Goal: Task Accomplishment & Management: Use online tool/utility

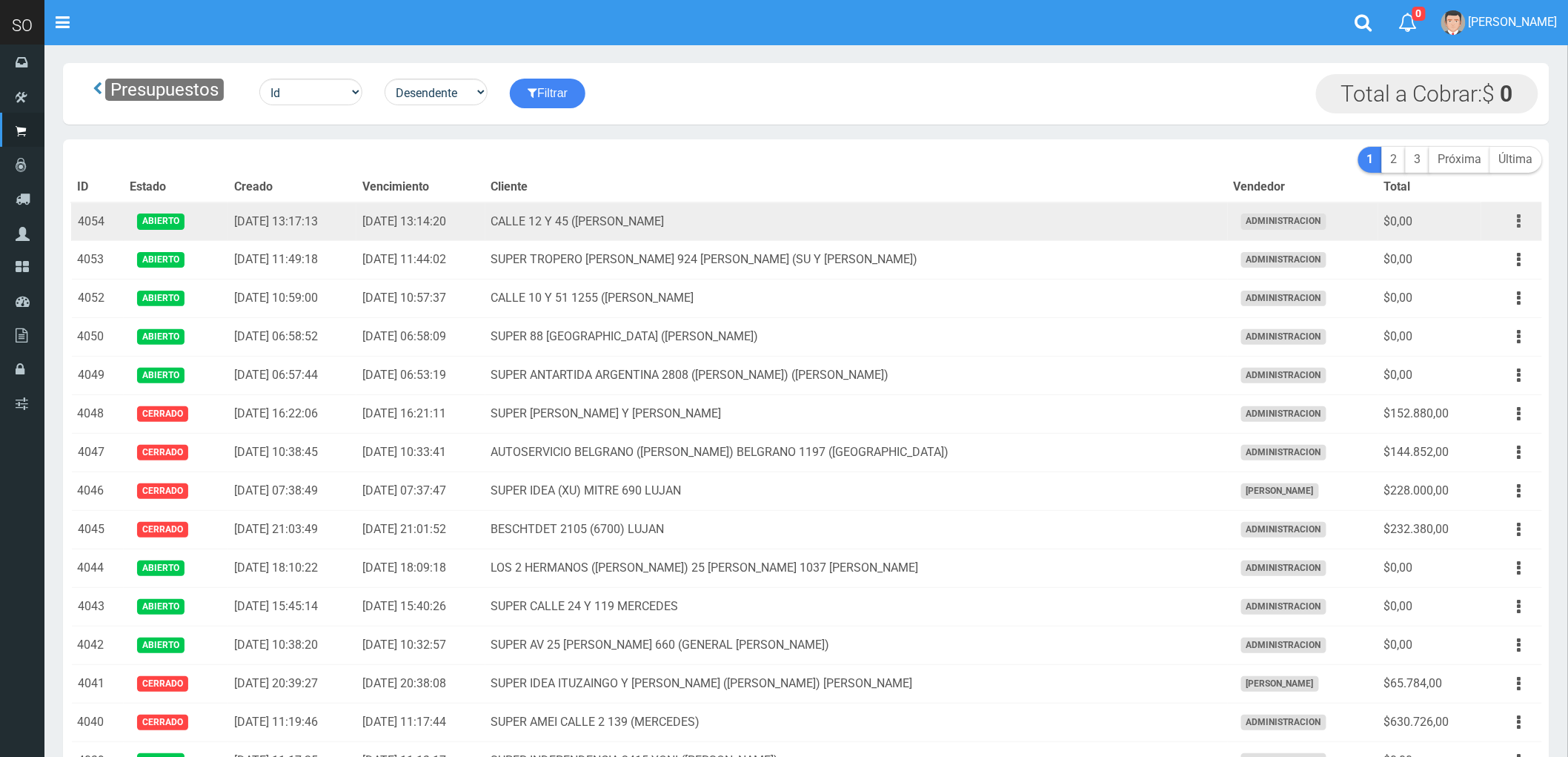
click at [1514, 218] on button "button" at bounding box center [1519, 221] width 33 height 26
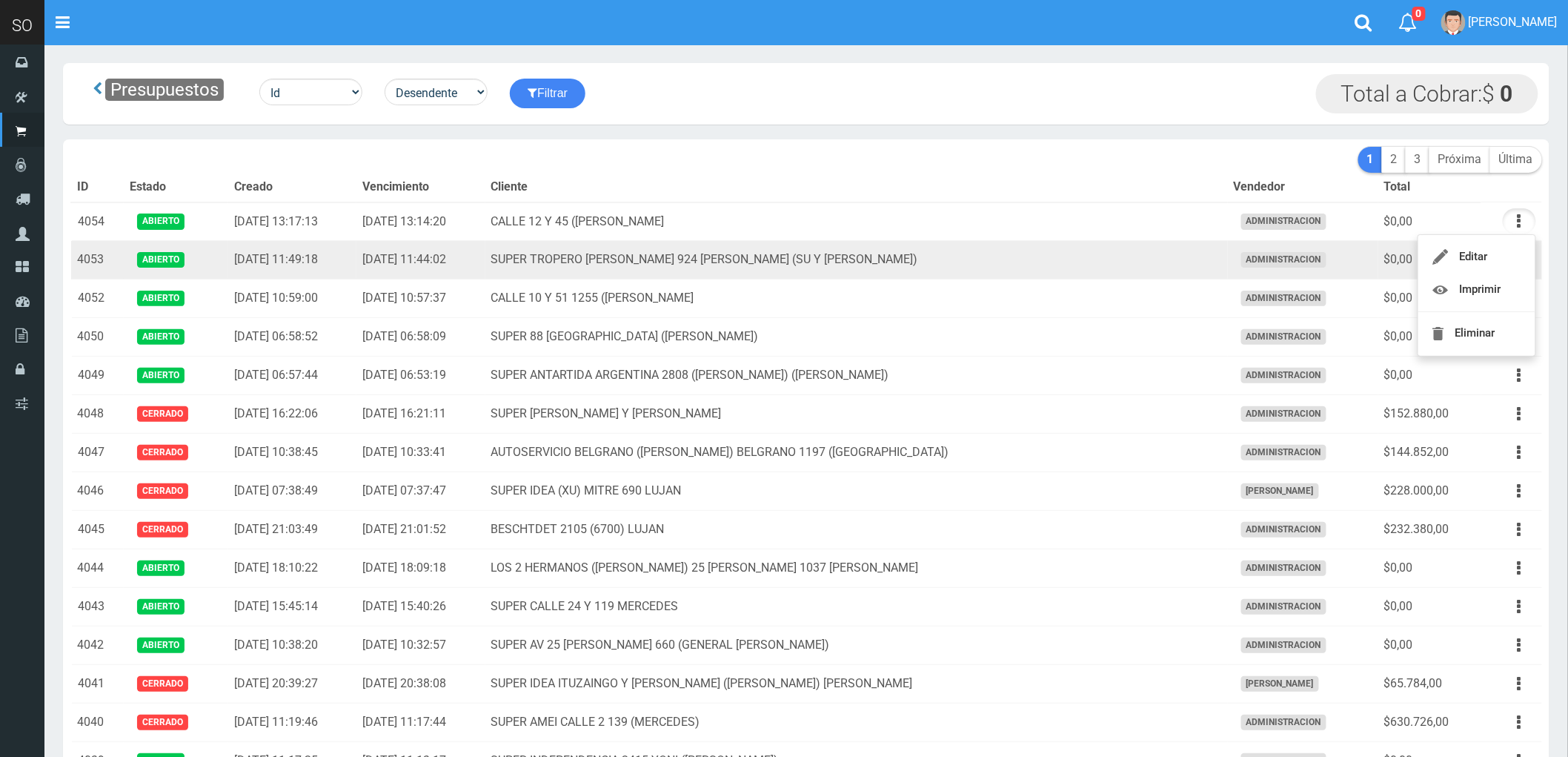
click at [1015, 268] on td "SUPER TROPERO [PERSON_NAME] 924 [PERSON_NAME] (SU Y [PERSON_NAME])" at bounding box center [857, 260] width 743 height 38
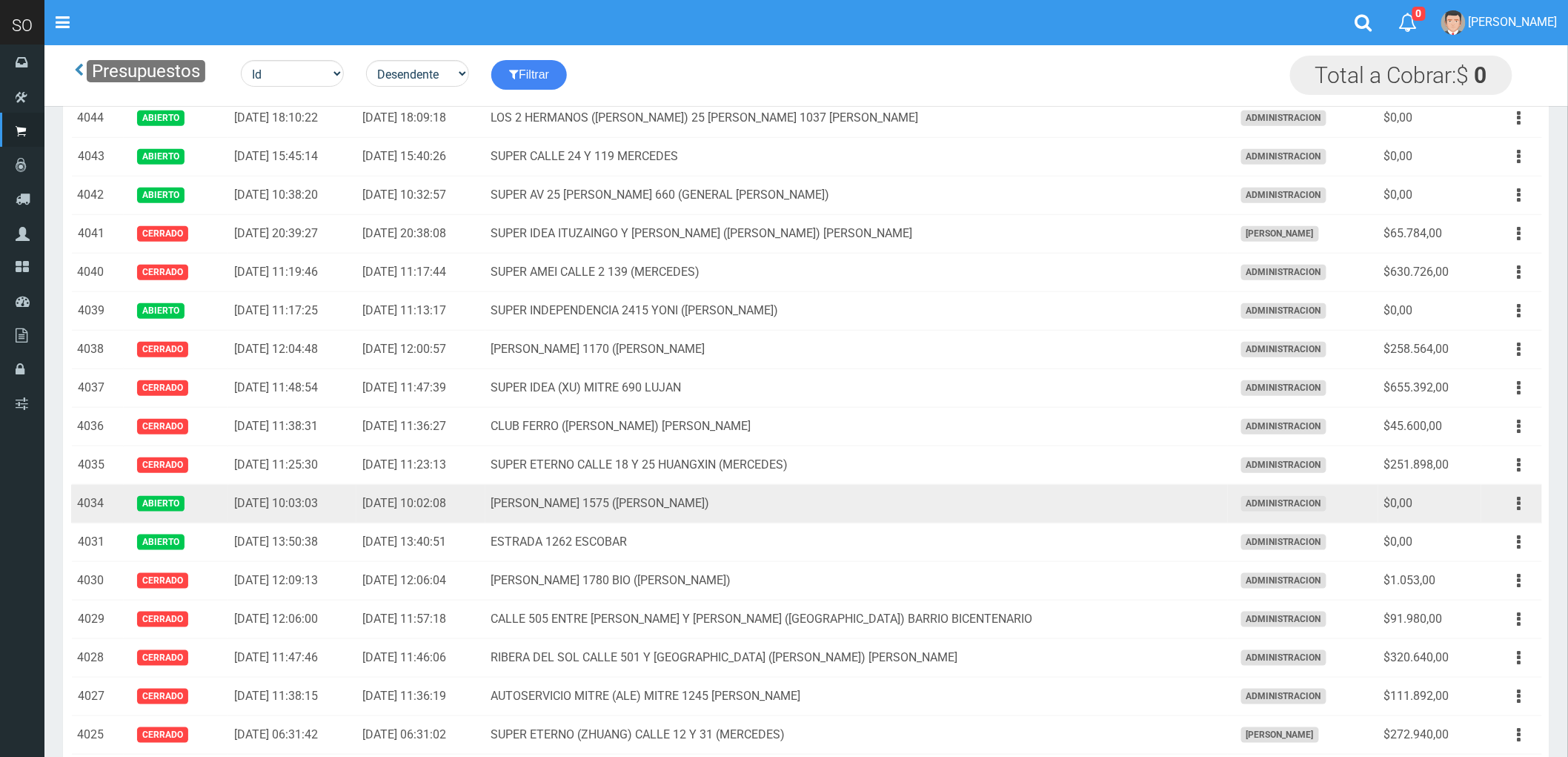
scroll to position [412, 0]
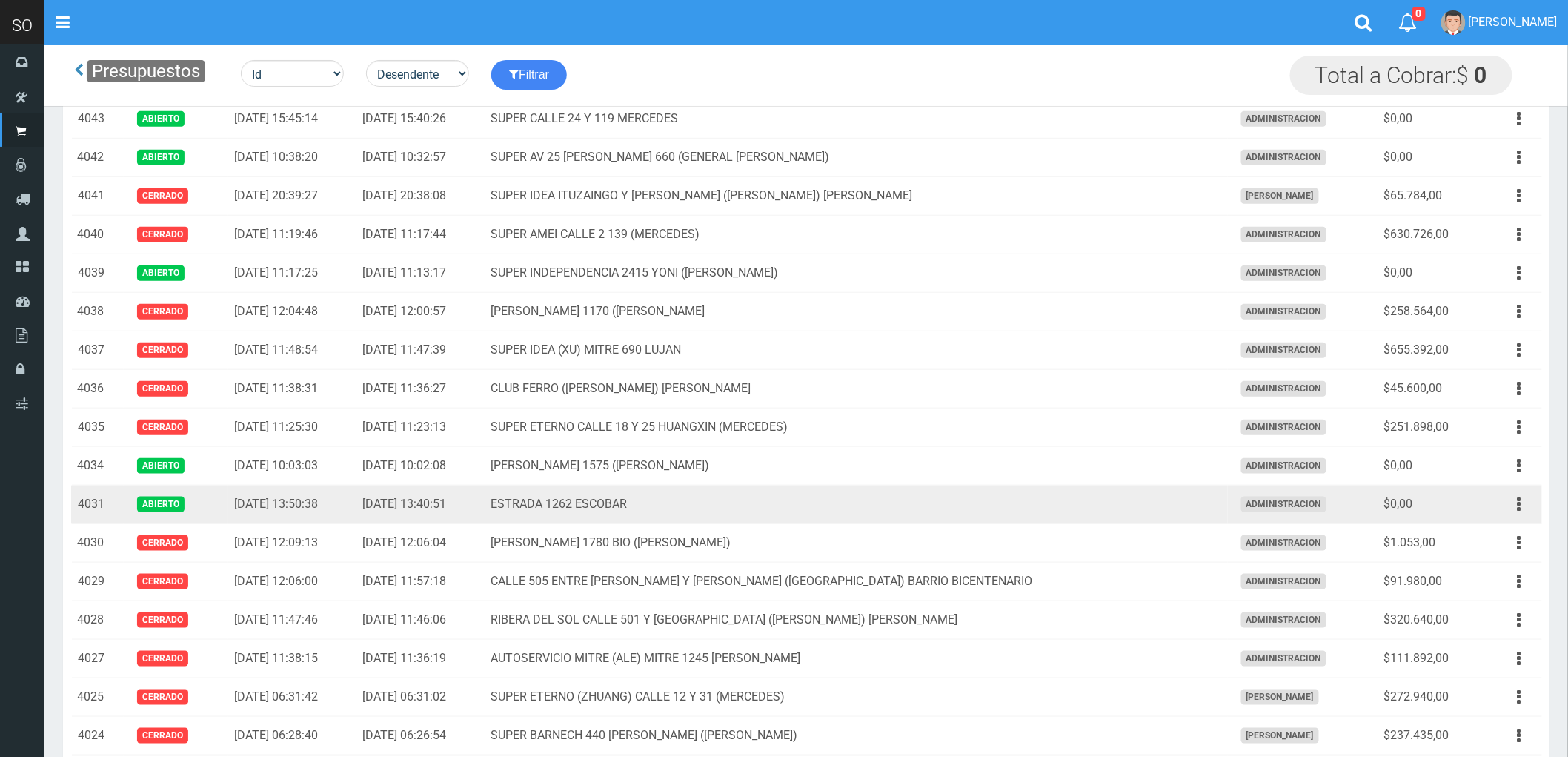
click at [1035, 508] on td "ESTRADA 1262 ESCOBAR" at bounding box center [857, 504] width 743 height 38
click at [1517, 506] on button "button" at bounding box center [1519, 504] width 33 height 26
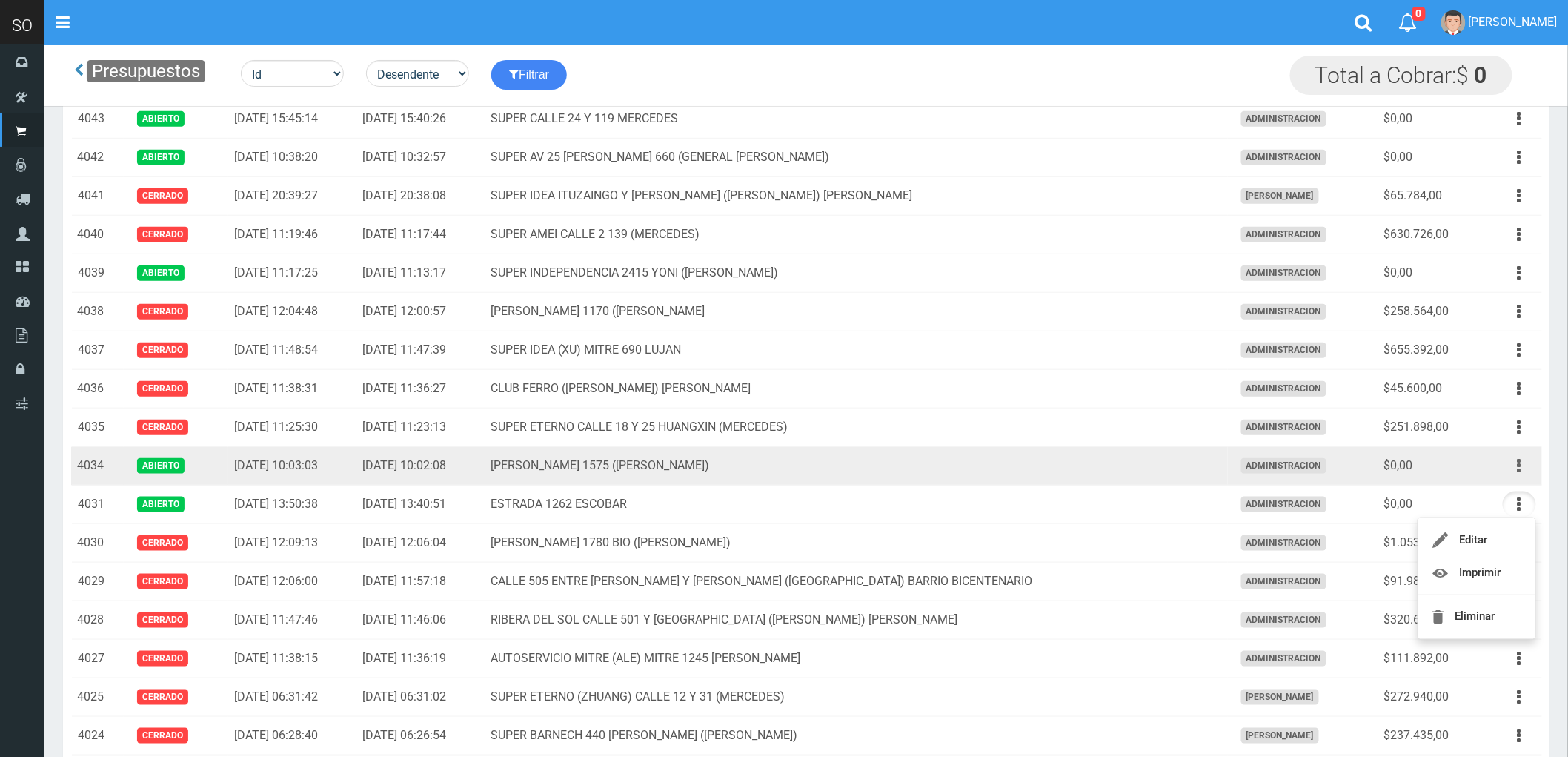
click at [1519, 465] on icon "button" at bounding box center [1519, 466] width 4 height 26
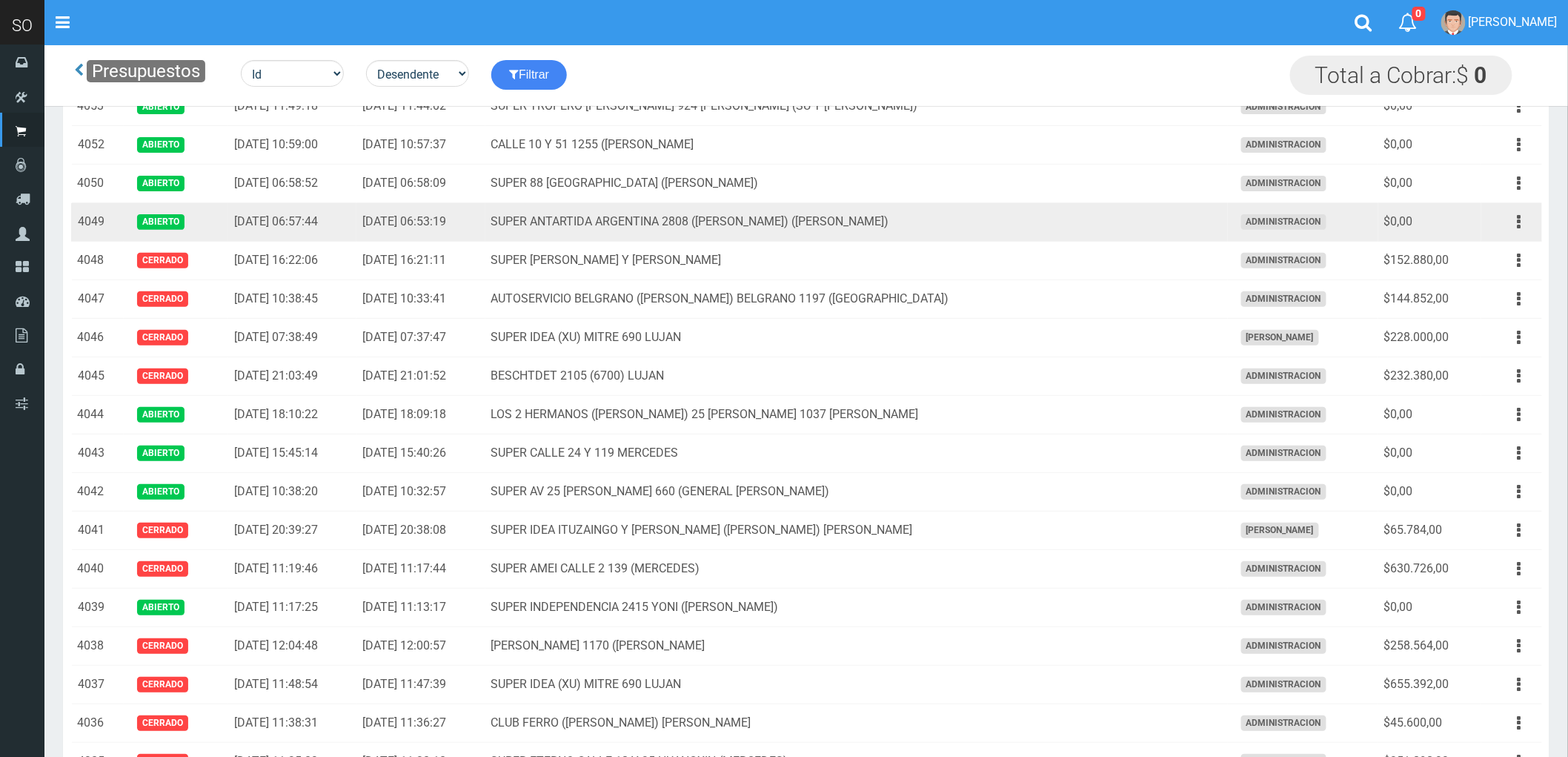
scroll to position [0, 0]
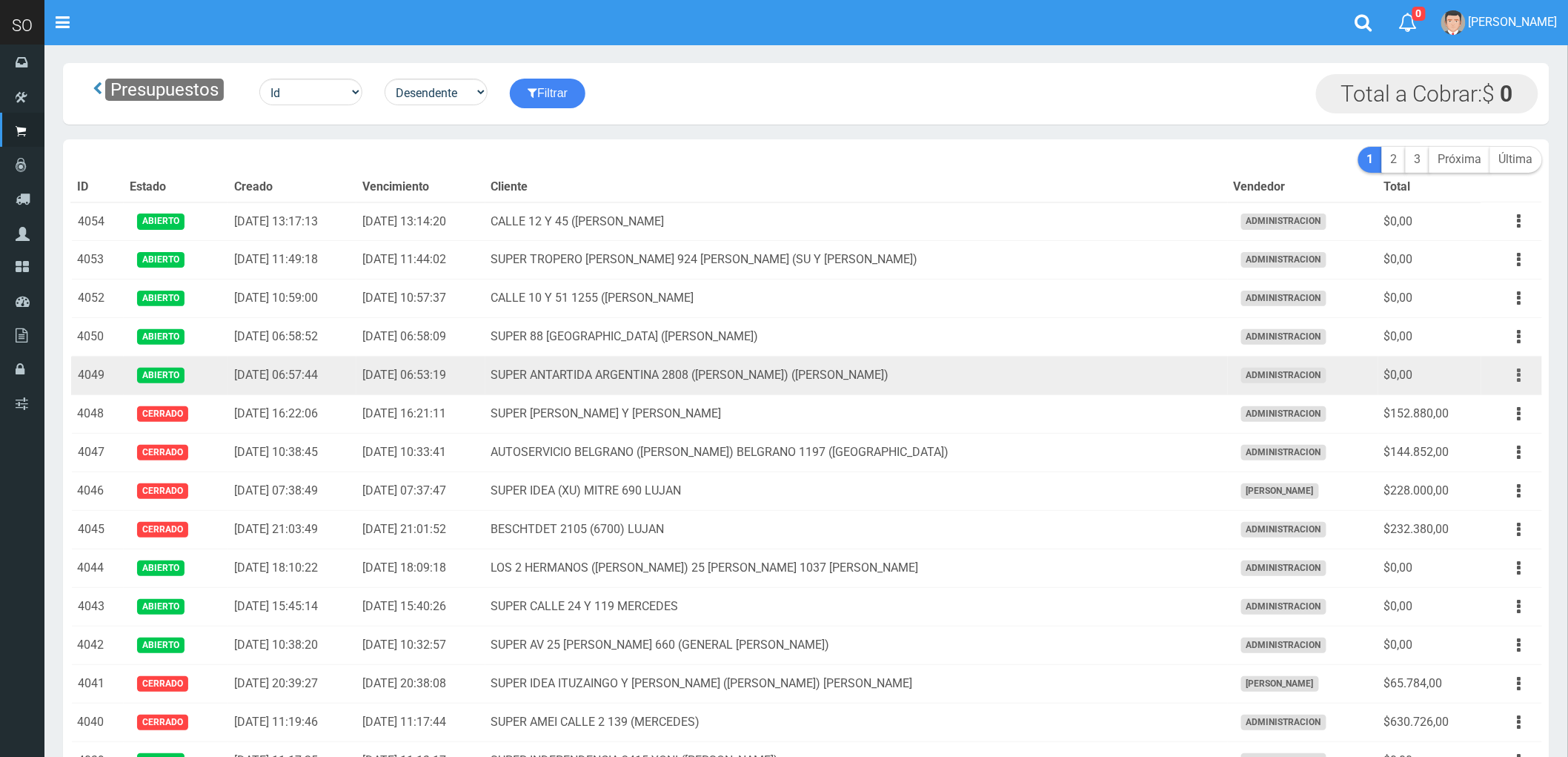
click at [1516, 377] on button "button" at bounding box center [1519, 375] width 33 height 26
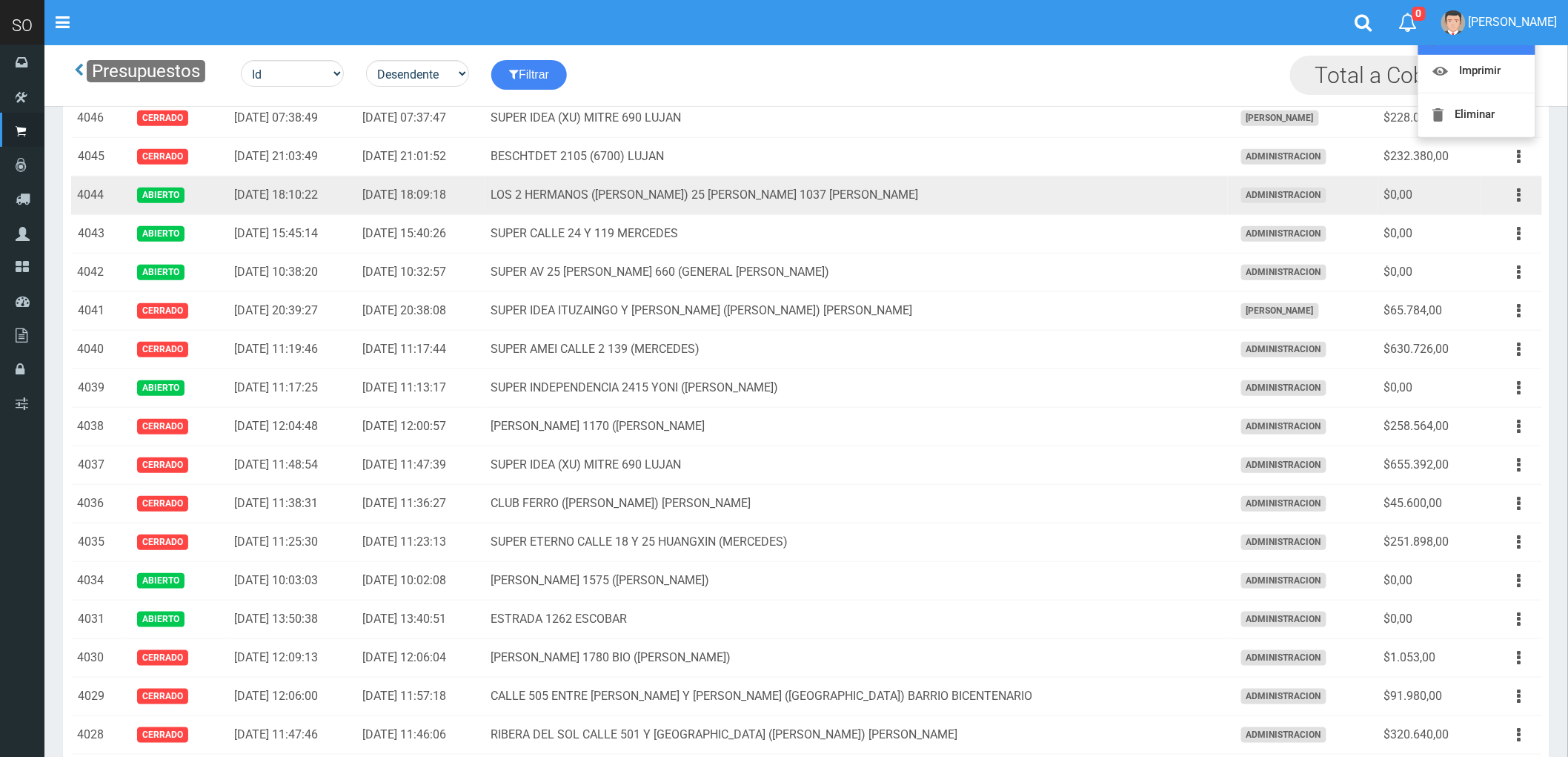
scroll to position [247, 0]
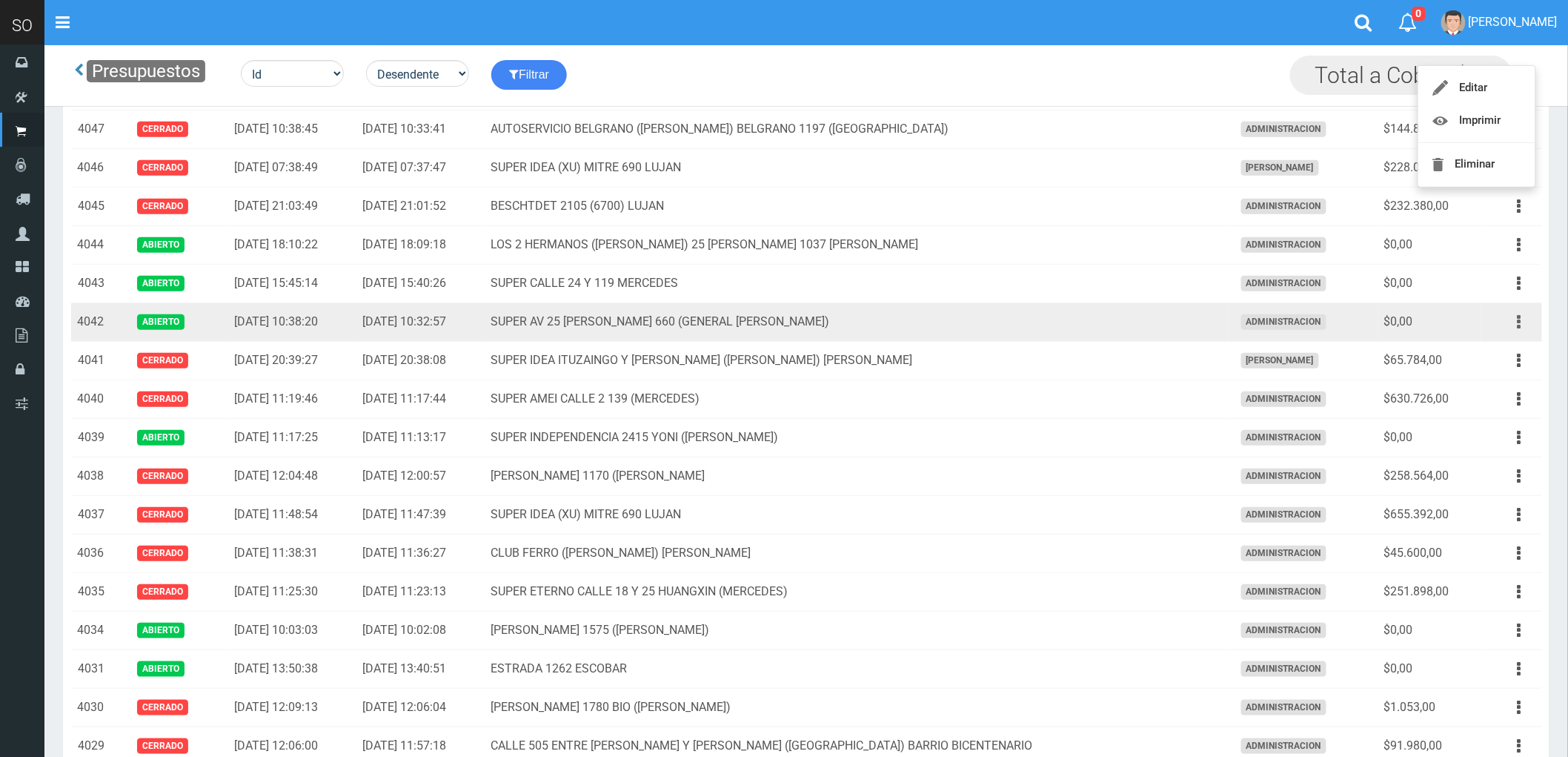
click at [1518, 322] on icon "button" at bounding box center [1519, 322] width 4 height 26
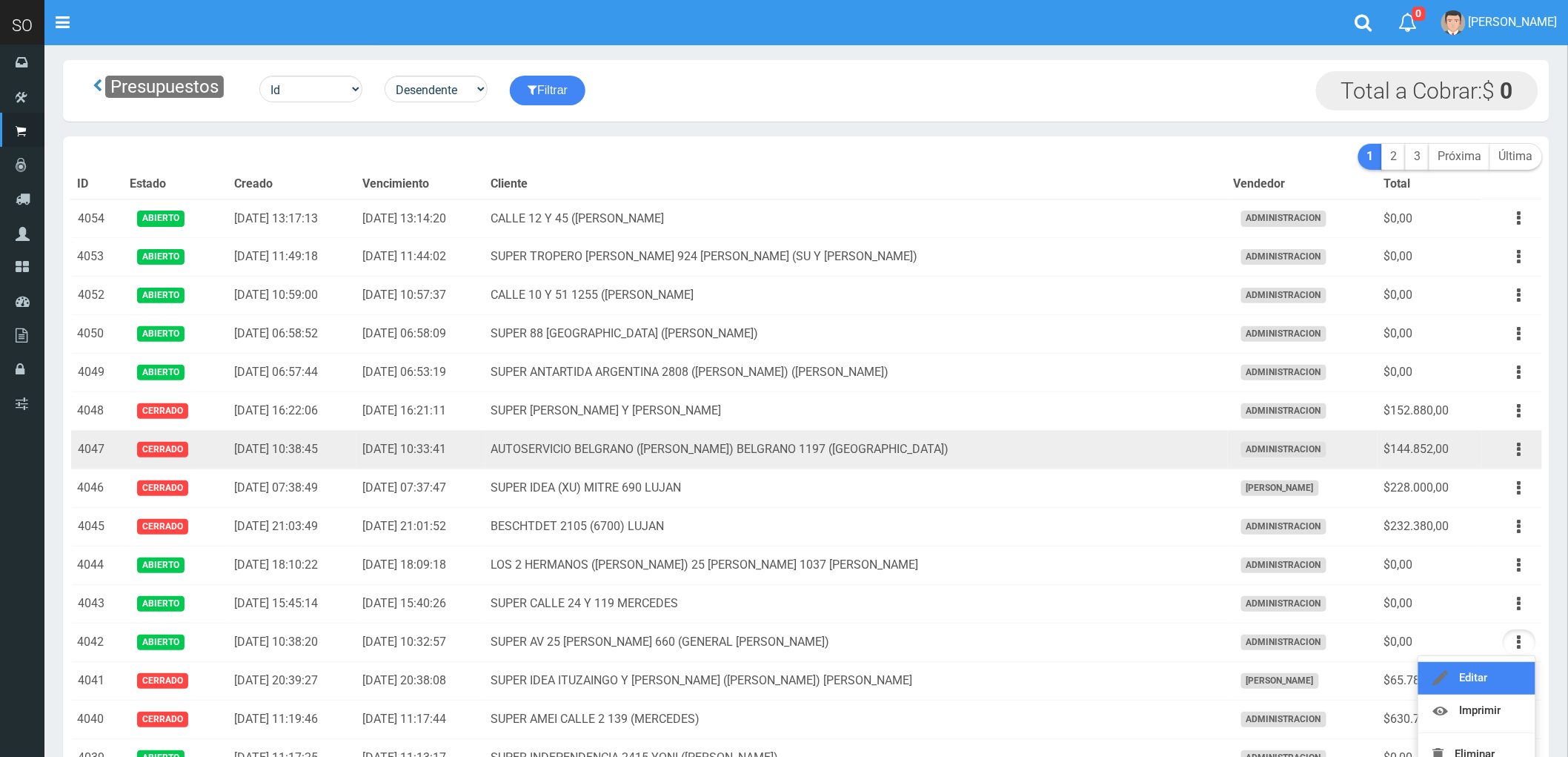
scroll to position [0, 0]
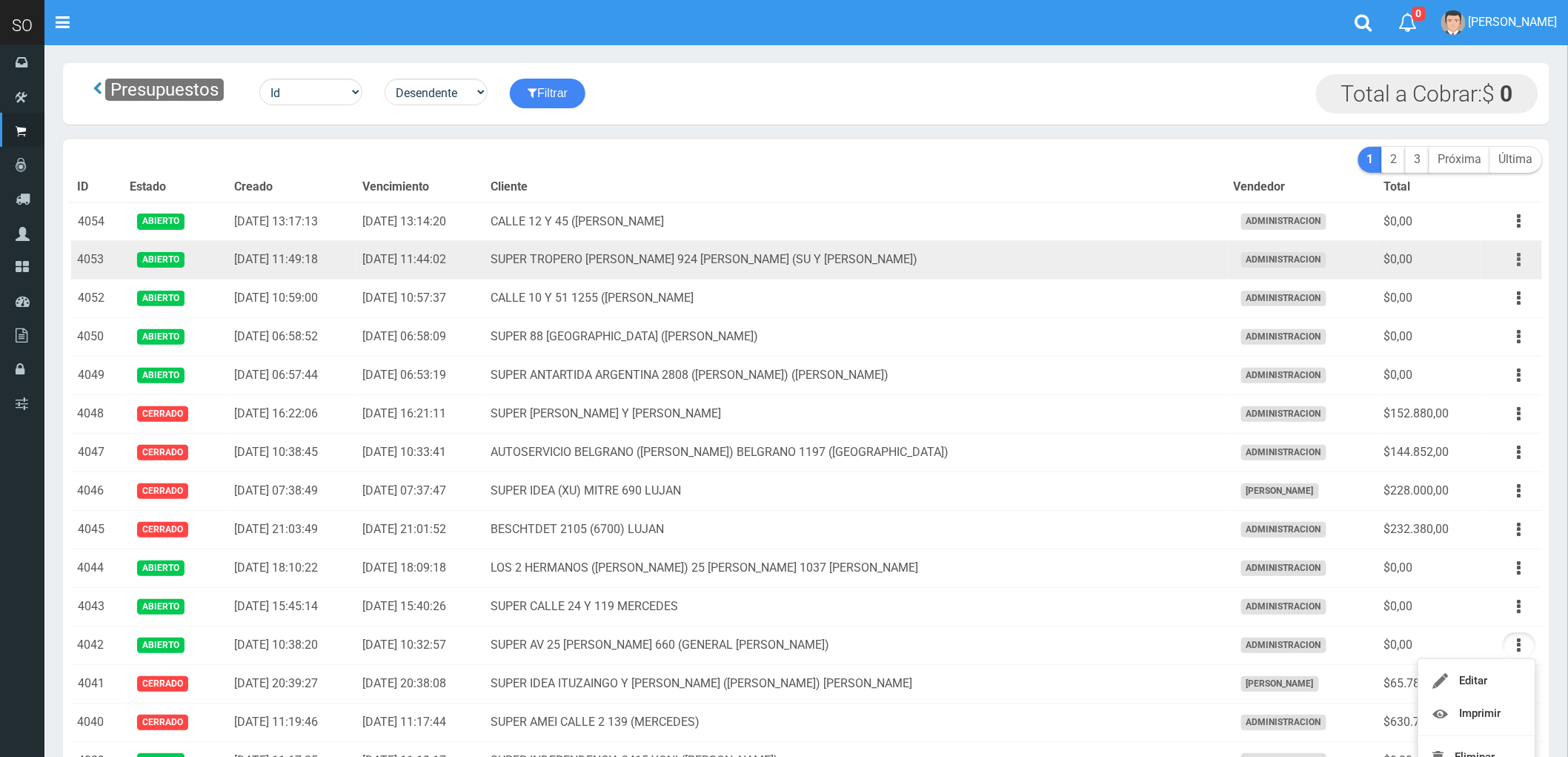
click at [1517, 263] on button "button" at bounding box center [1519, 260] width 33 height 26
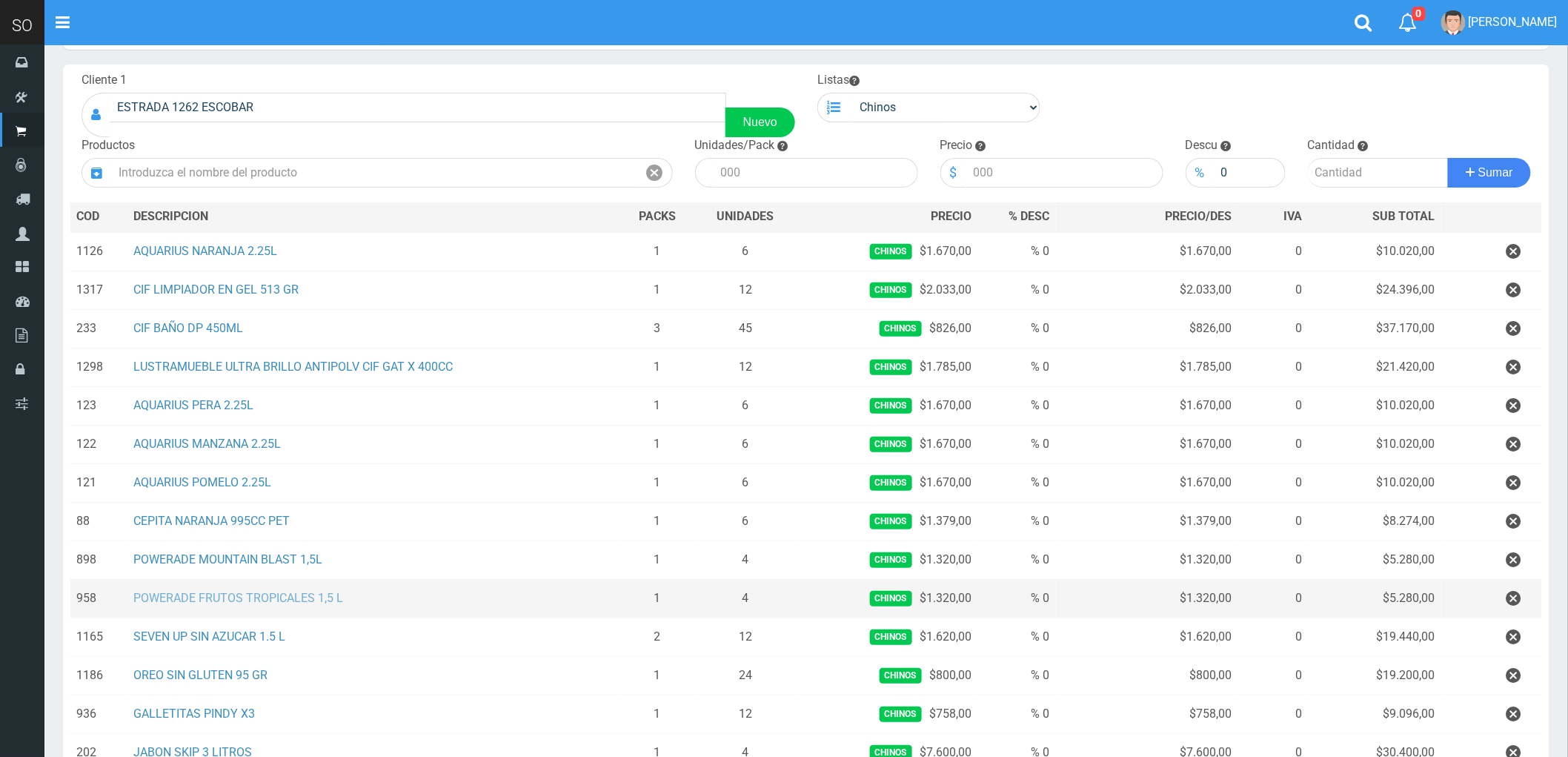
scroll to position [165, 0]
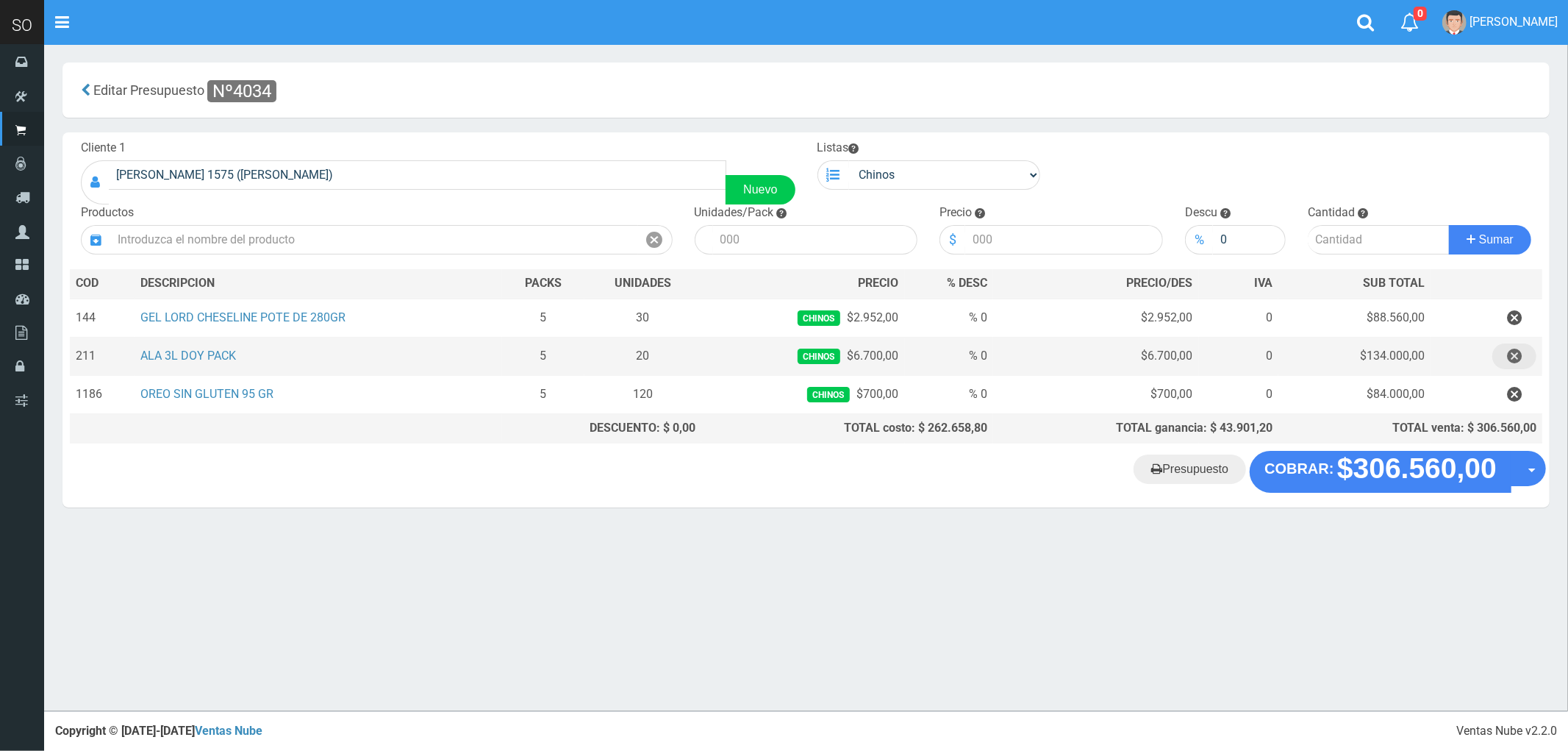
click at [1514, 355] on icon "button" at bounding box center [1514, 356] width 14 height 26
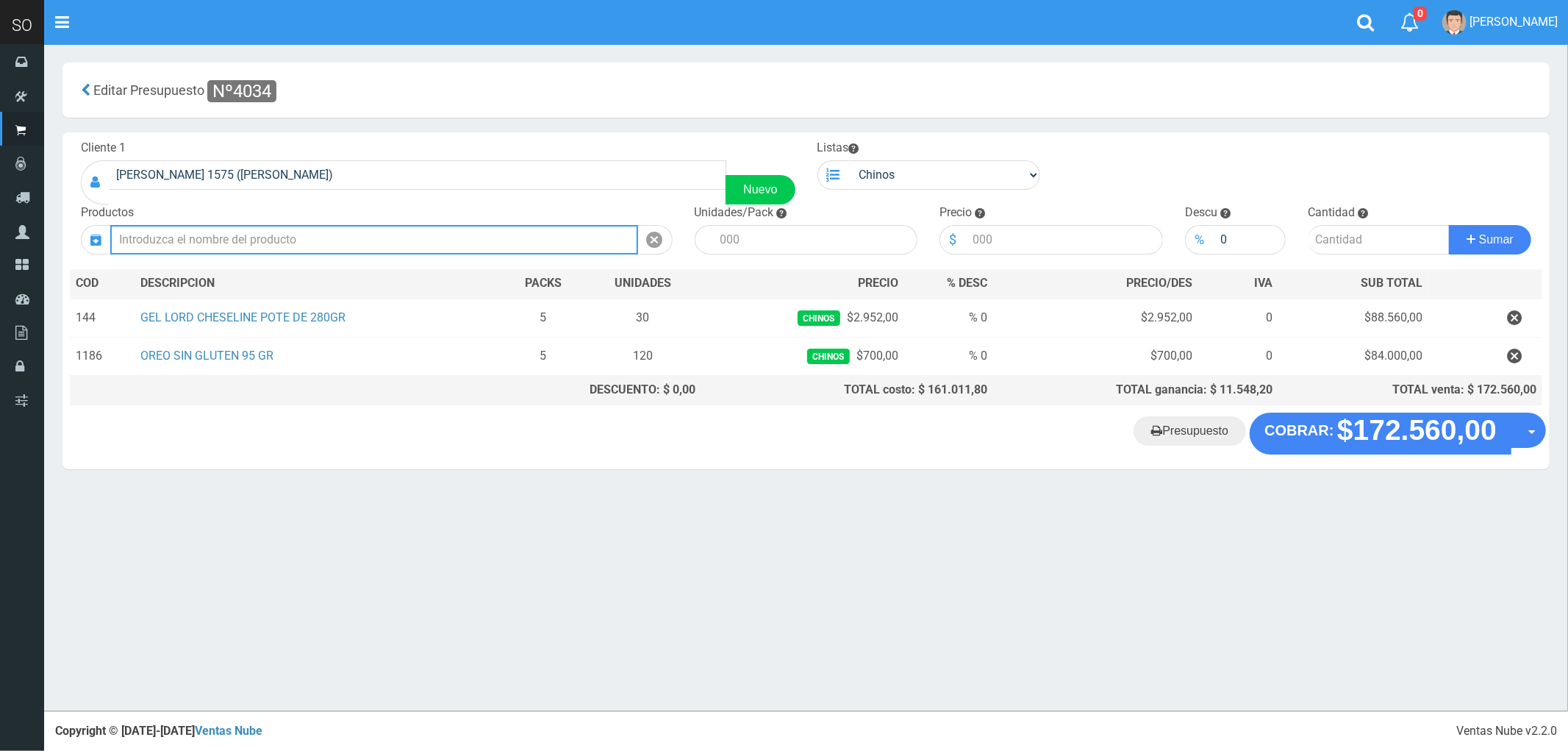
click at [238, 236] on input "text" at bounding box center [374, 239] width 527 height 30
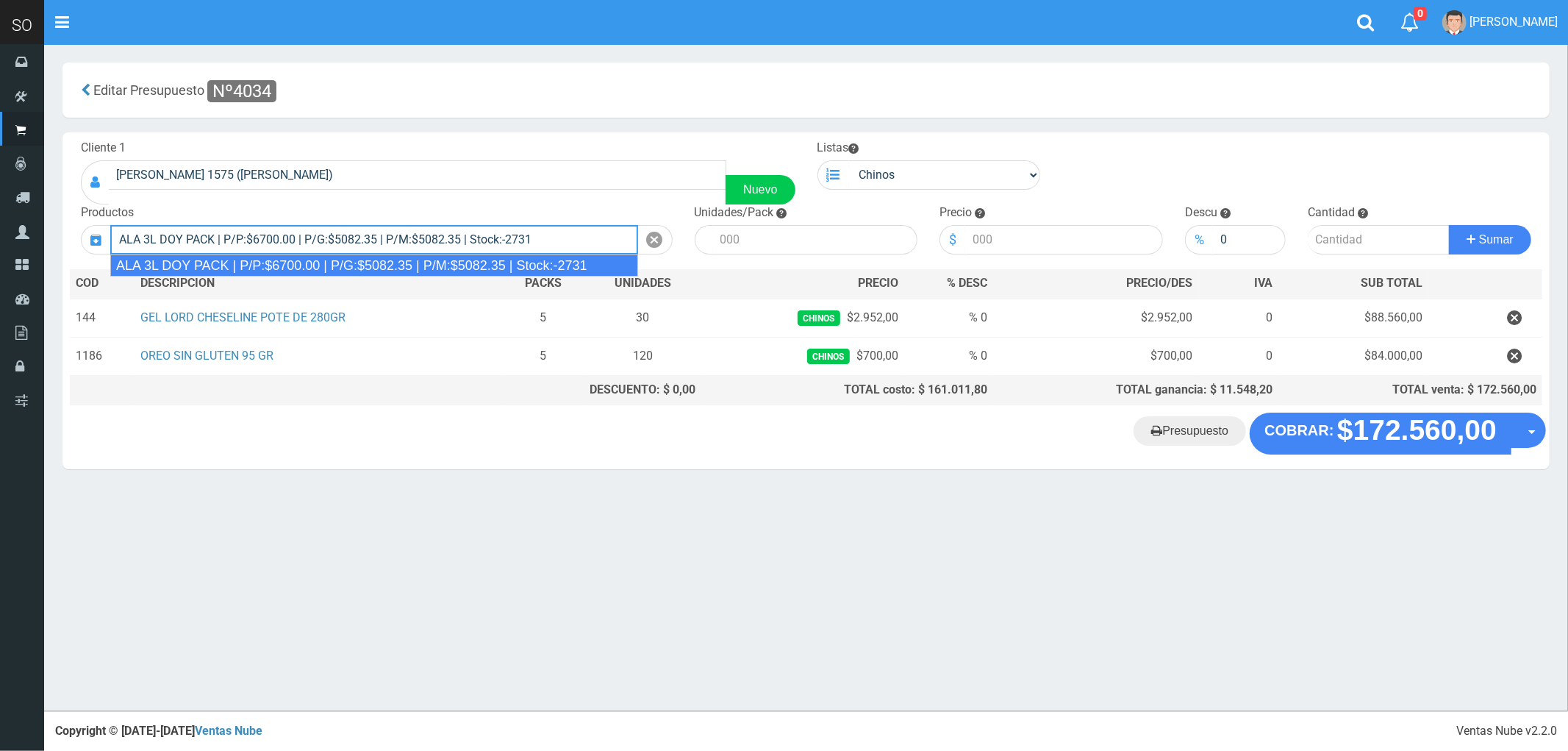
type input "ALA 3L DOY PACK | P/P:$6700.00 | P/G:$5082.35 | P/M:$5082.35 | Stock:-2731"
type input "4"
type input "6700.00"
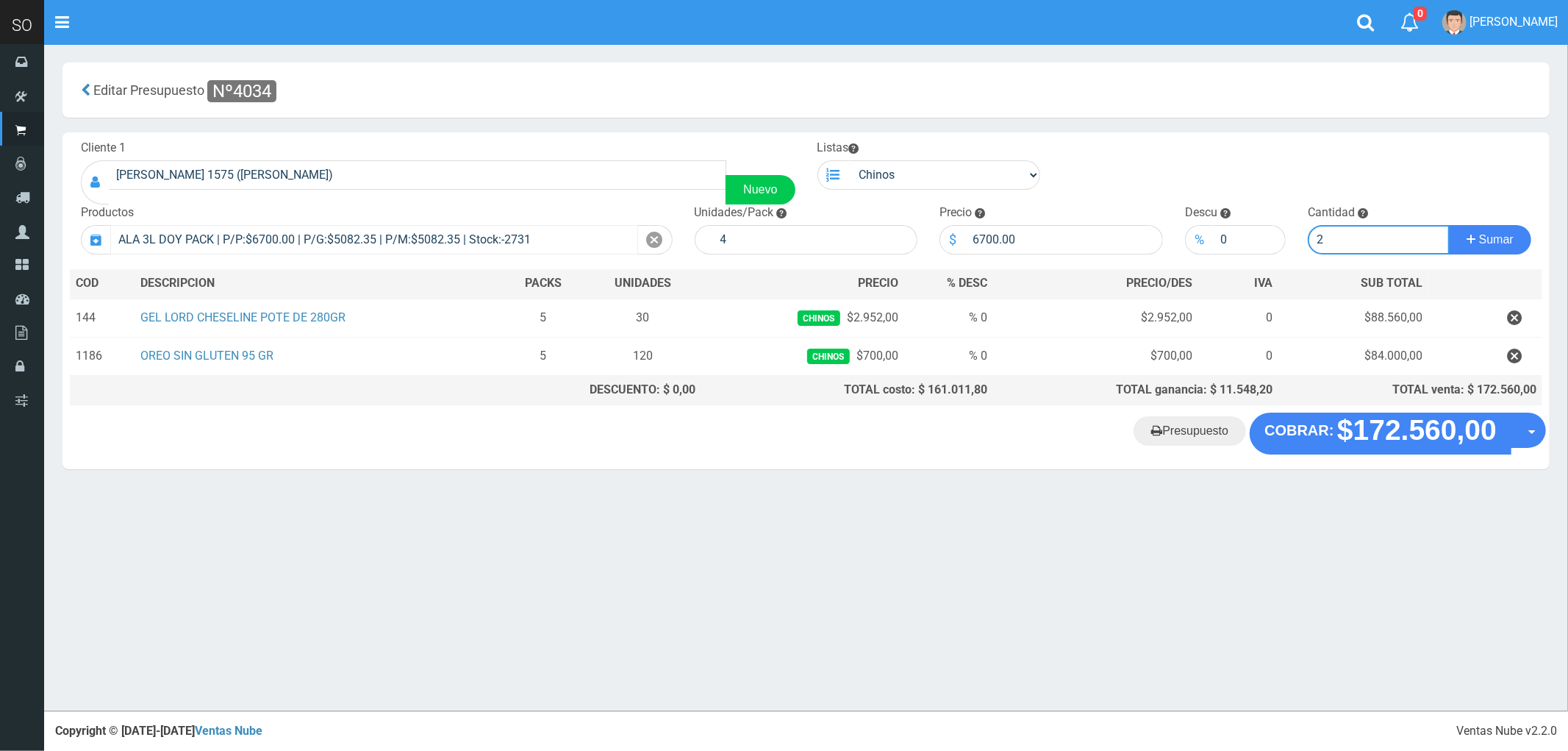
type input "2"
click at [1449, 225] on button "Sumar" at bounding box center [1490, 239] width 82 height 30
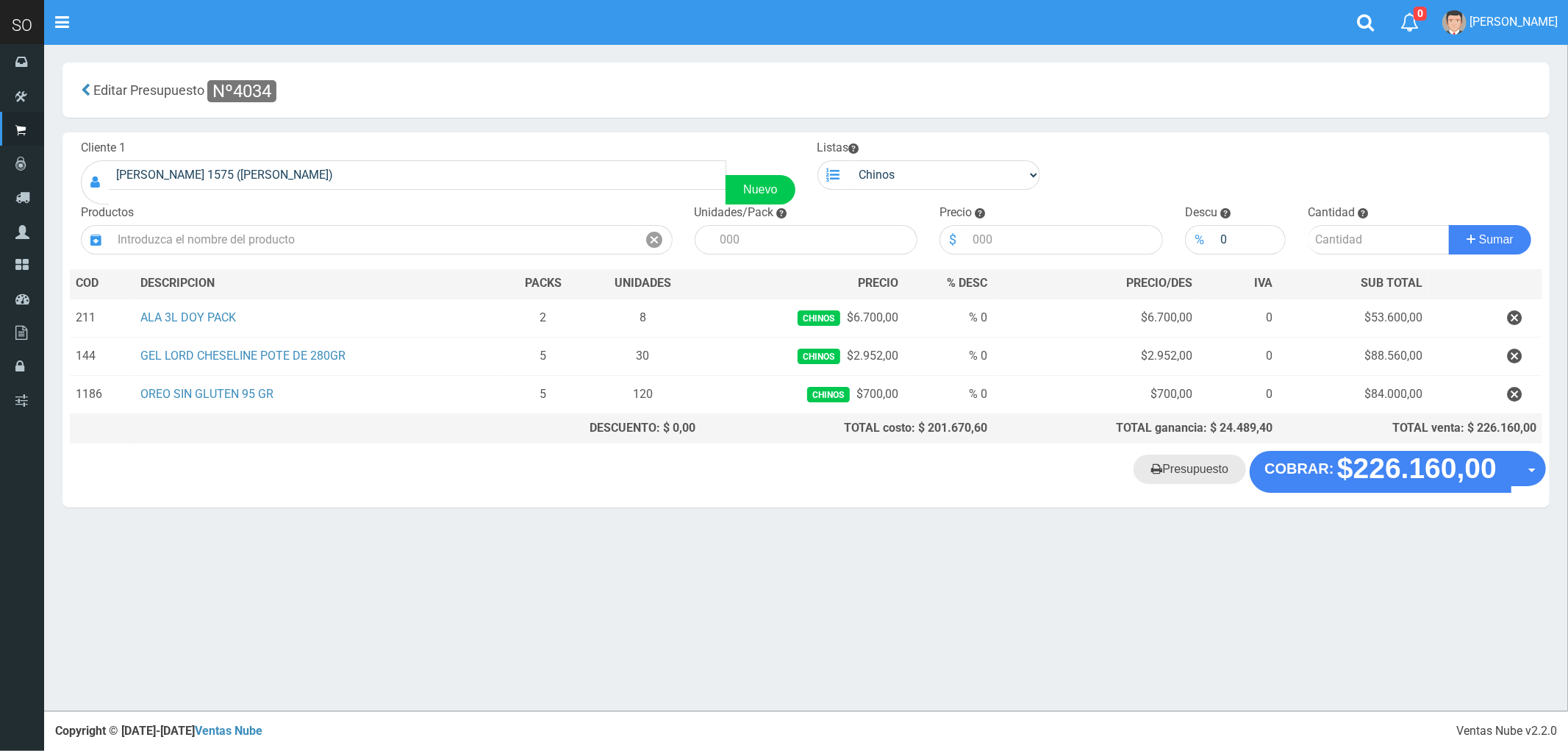
click at [1195, 473] on link "Presupuesto" at bounding box center [1189, 469] width 113 height 30
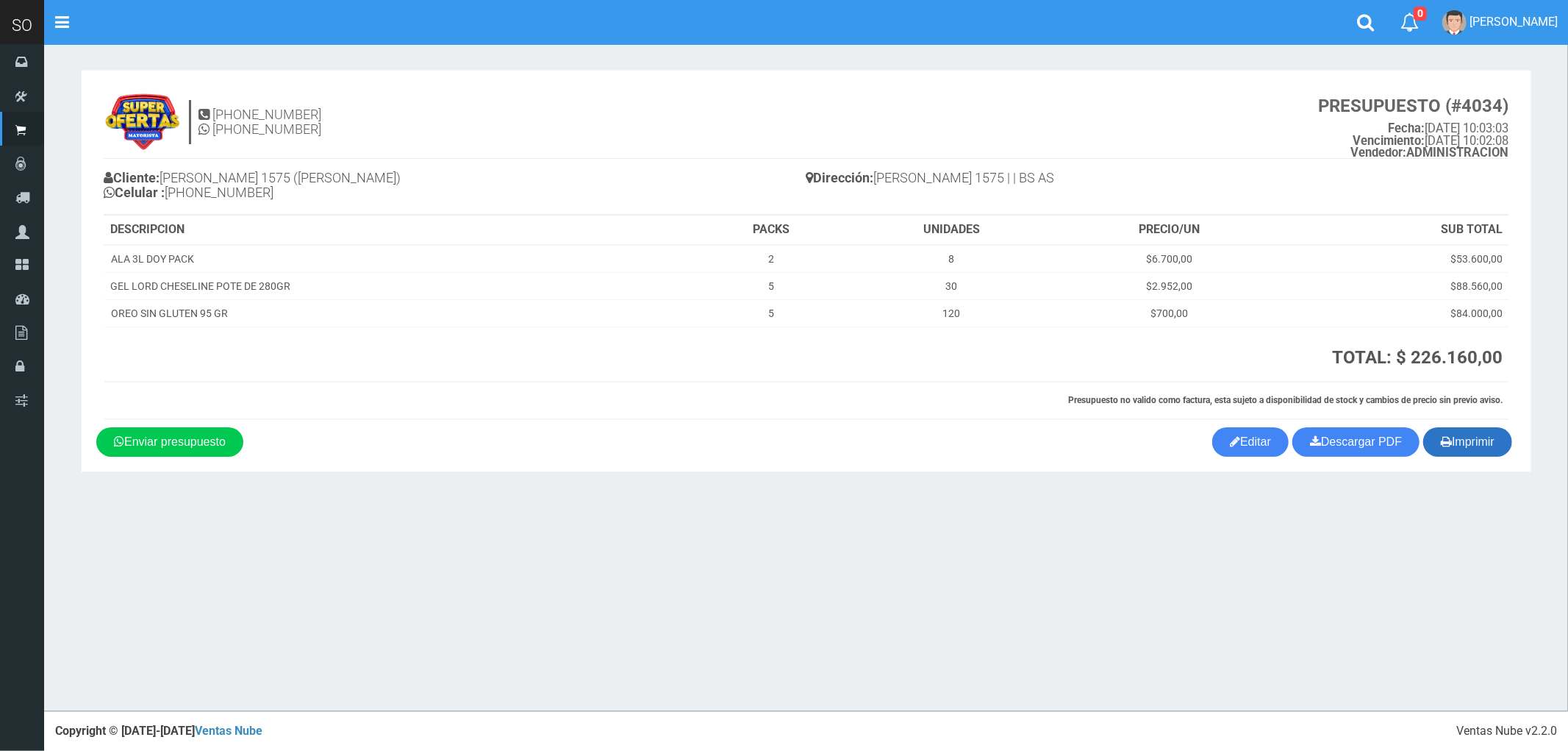
click at [1466, 438] on button "Imprimir" at bounding box center [1467, 442] width 89 height 30
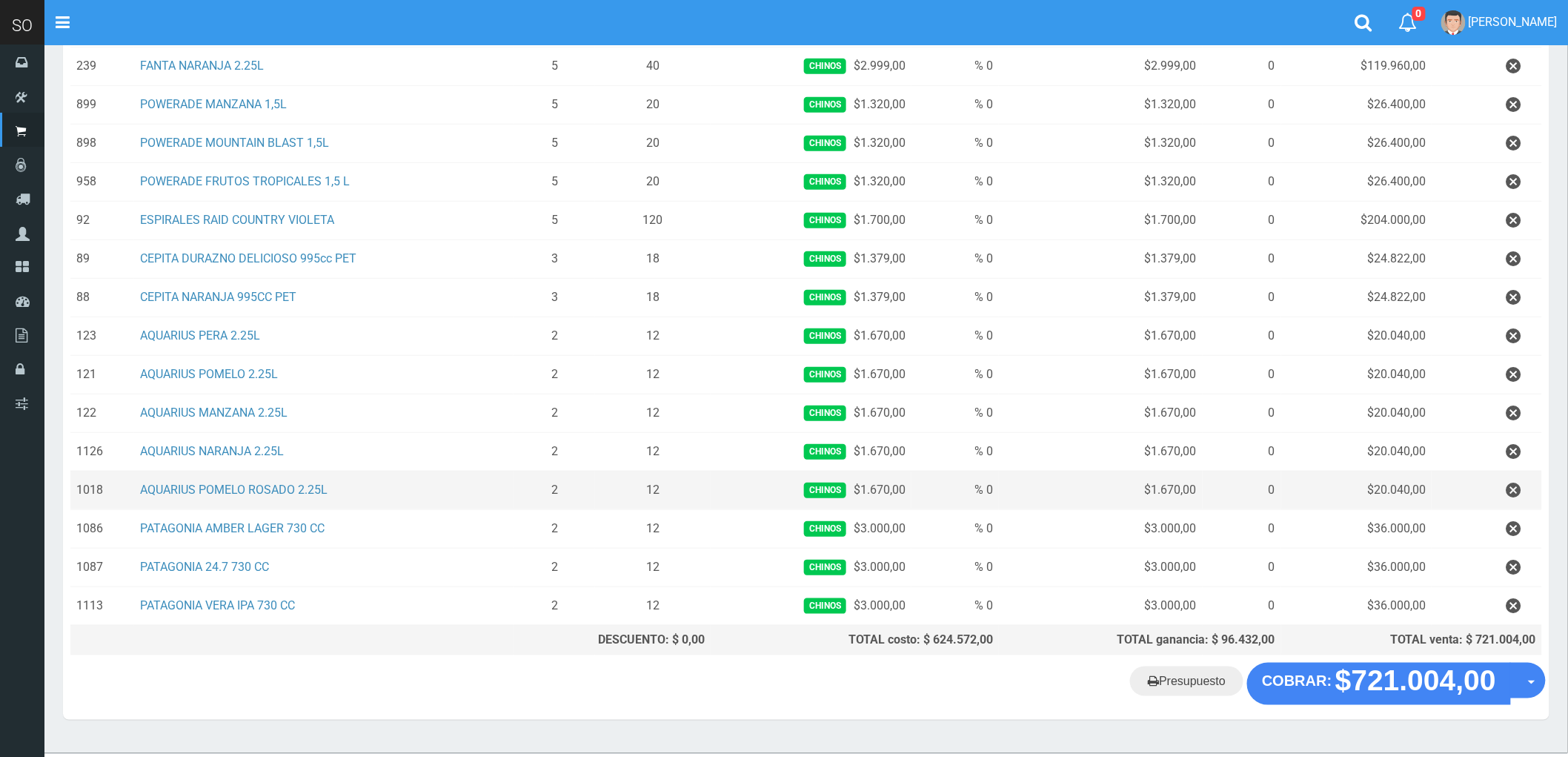
scroll to position [331, 0]
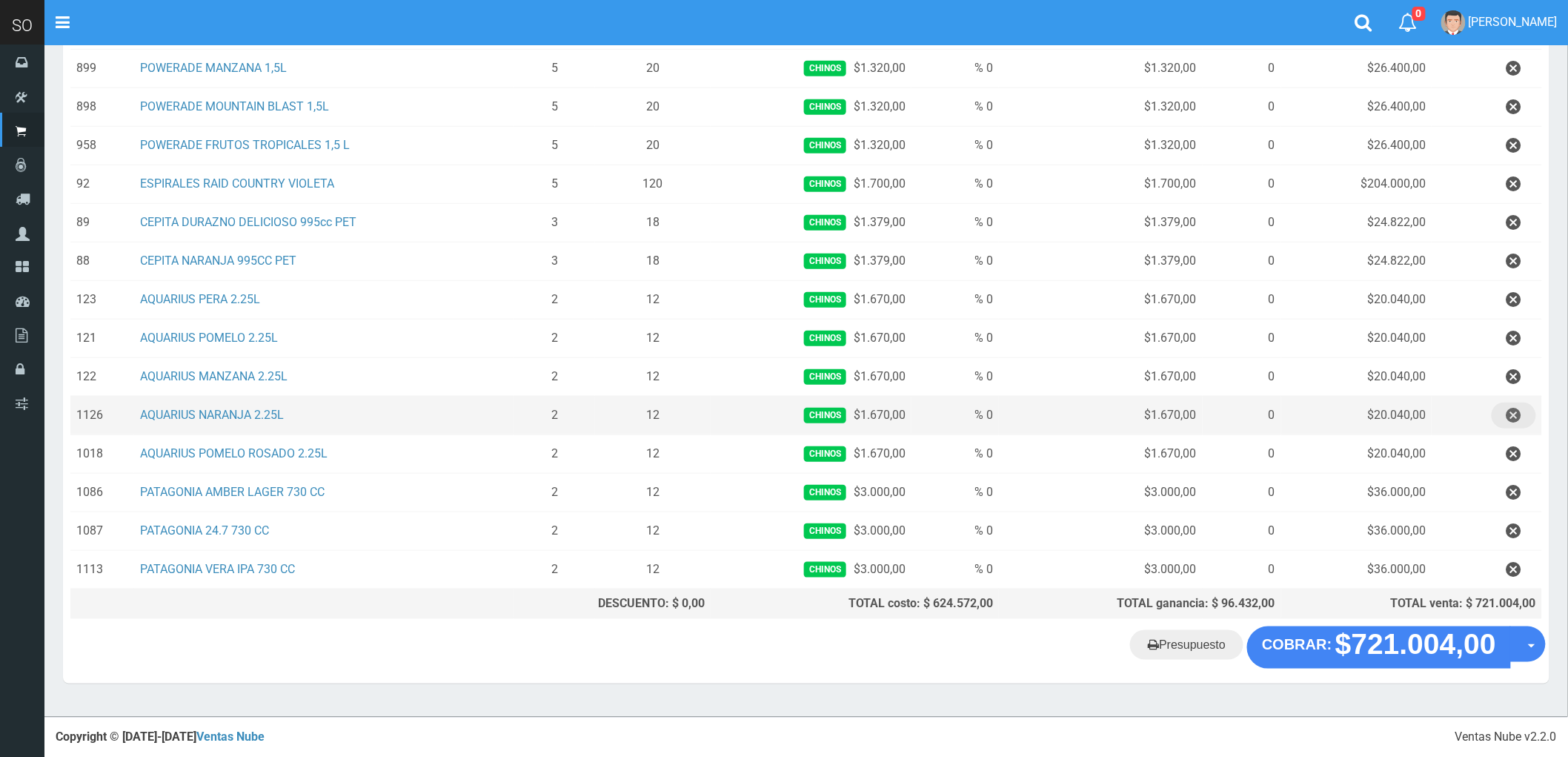
click at [1510, 413] on icon "button" at bounding box center [1514, 416] width 15 height 26
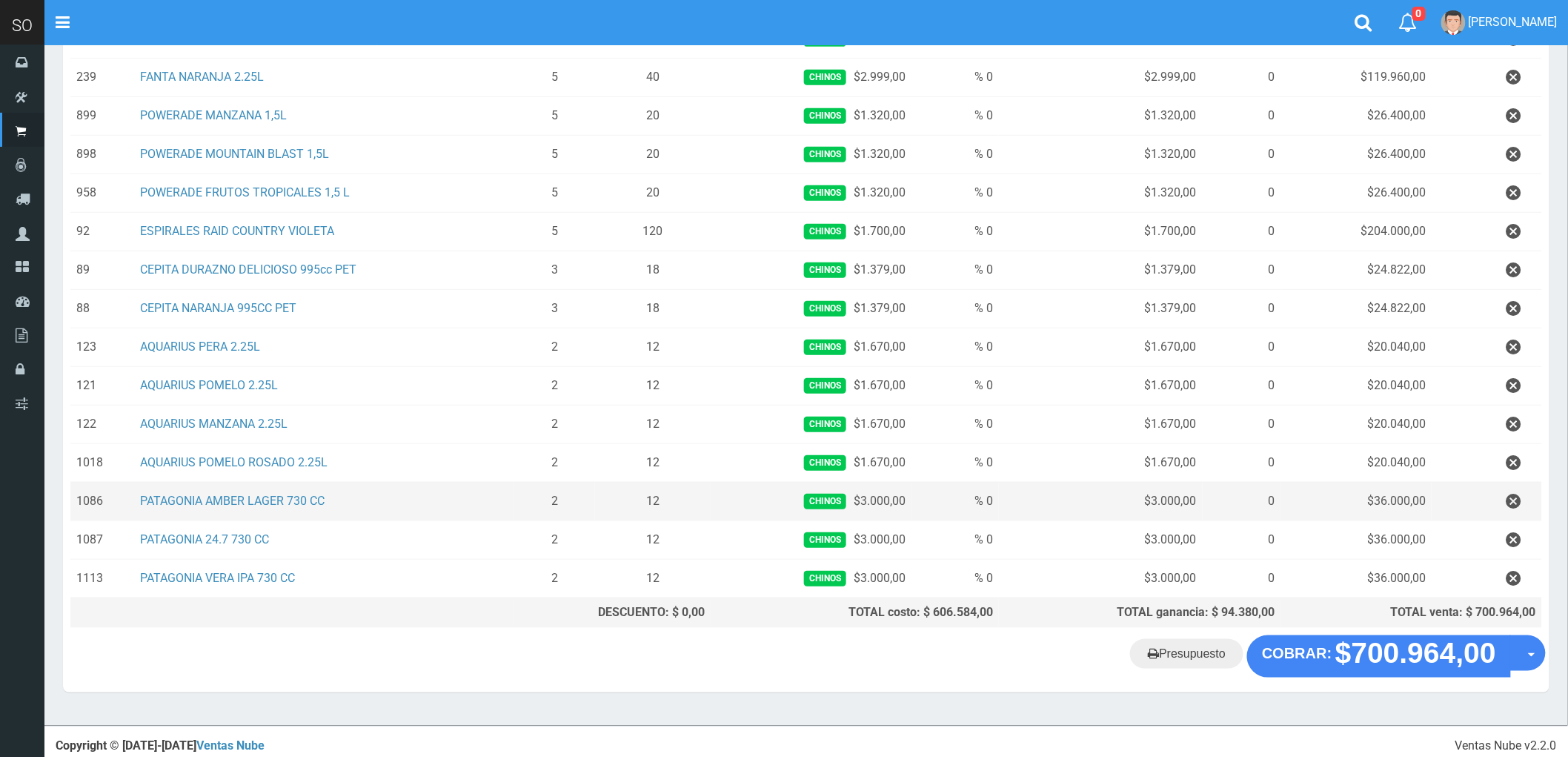
scroll to position [293, 0]
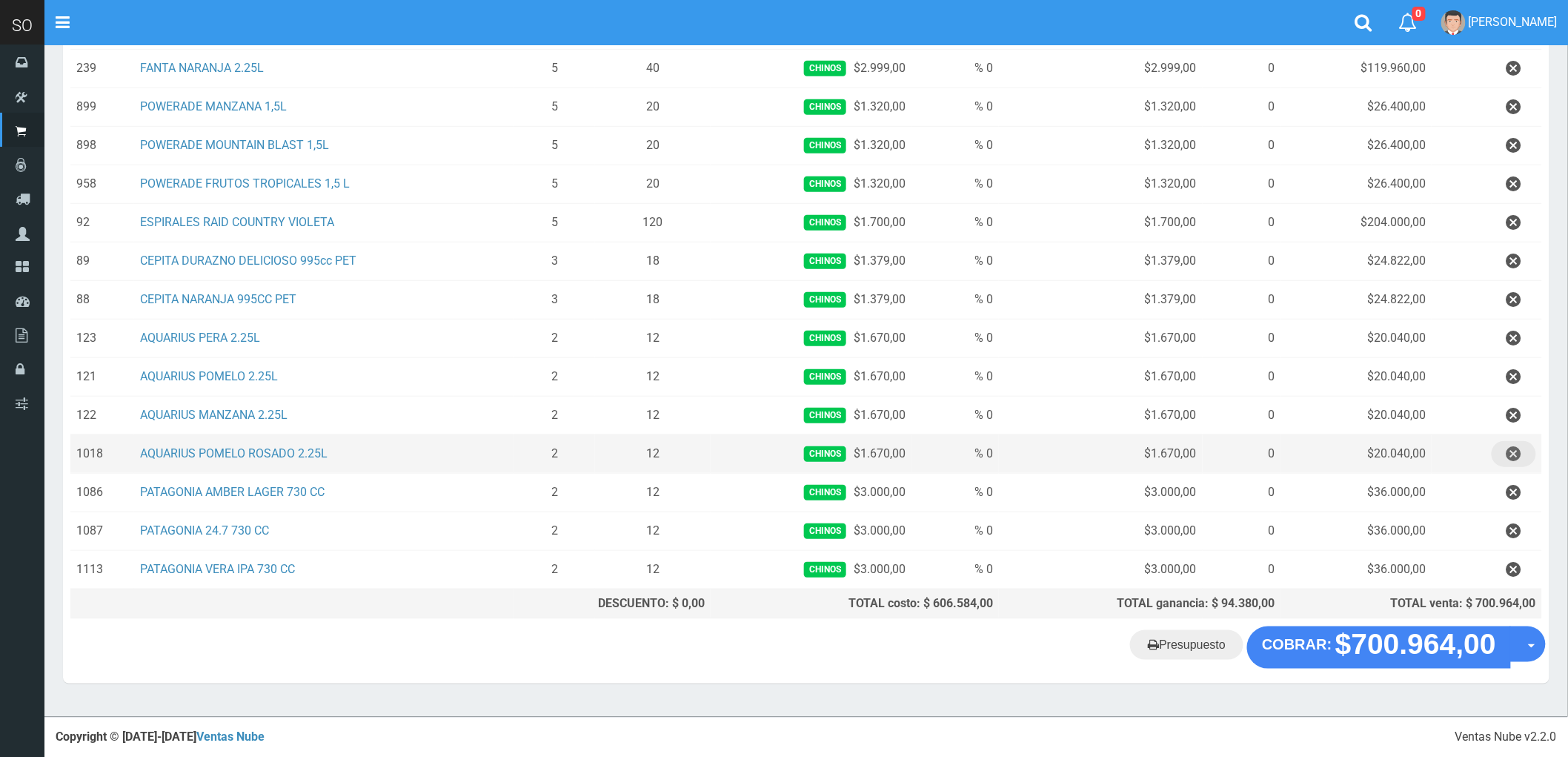
click at [1517, 454] on icon "button" at bounding box center [1514, 454] width 15 height 26
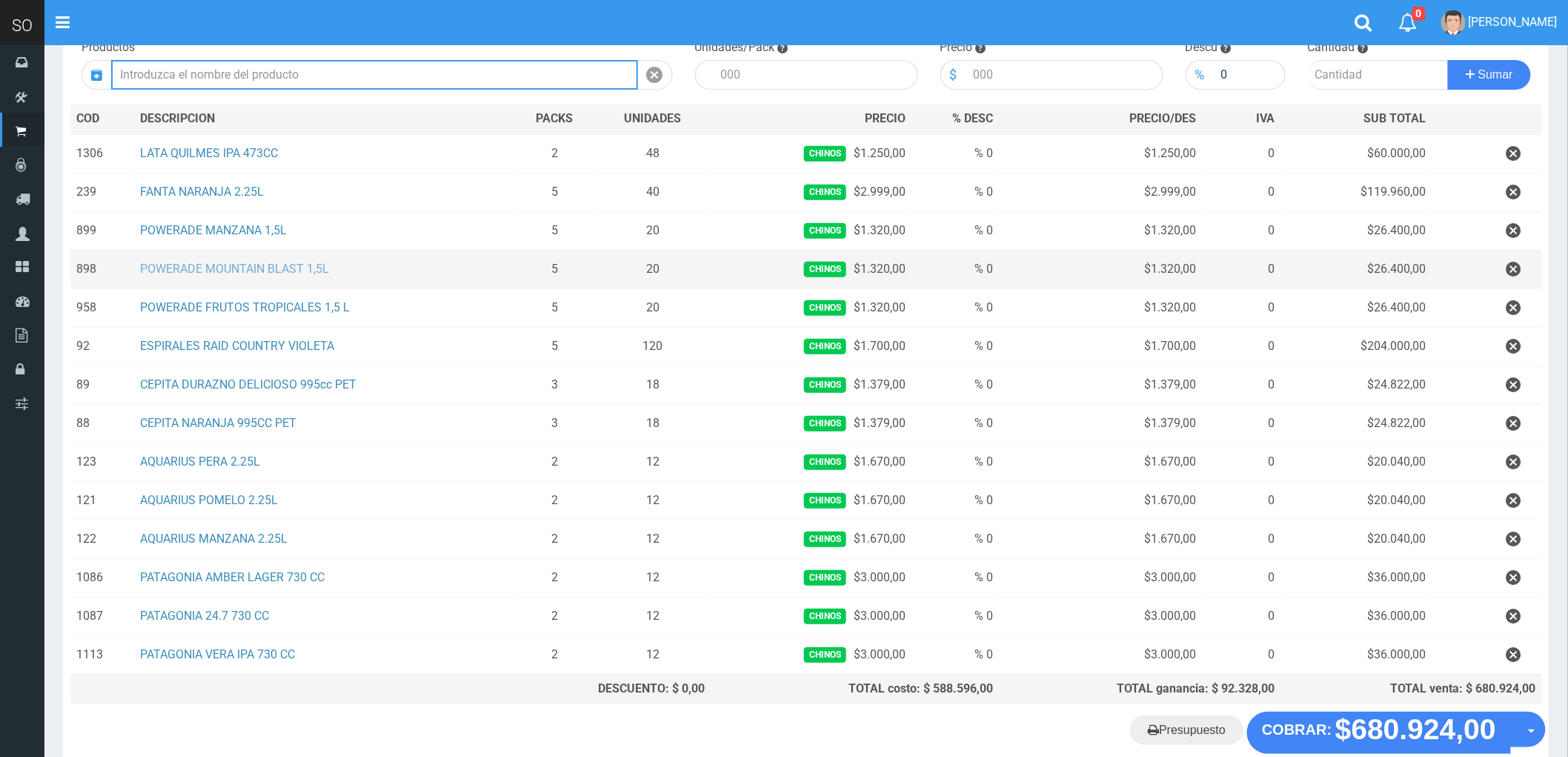
scroll to position [82, 0]
